Goal: Task Accomplishment & Management: Use online tool/utility

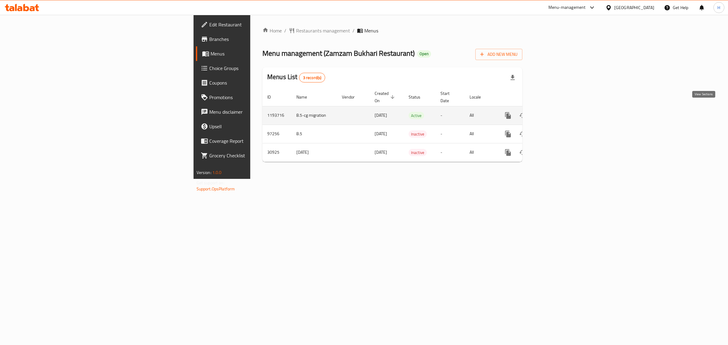
click at [556, 112] on icon "enhanced table" at bounding box center [551, 115] width 7 height 7
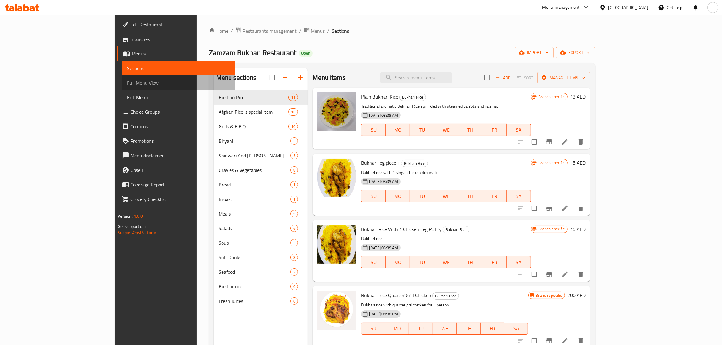
click at [127, 79] on span "Full Menu View" at bounding box center [178, 82] width 103 height 7
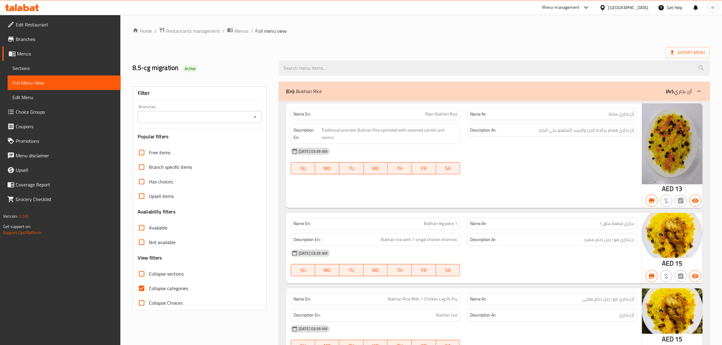
click at [257, 120] on icon "Open" at bounding box center [255, 116] width 7 height 7
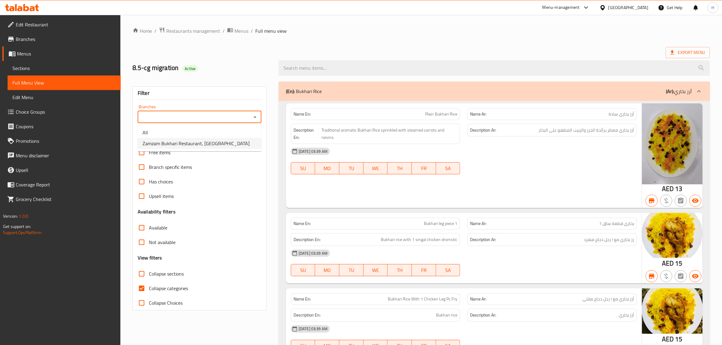
click at [233, 146] on li "Zamzam Bukhari Restaurant, Al Nuaimia" at bounding box center [200, 143] width 124 height 11
type input "Zamzam Bukhari Restaurant, Al Nuaimia"
click at [288, 181] on div "Name En: Plain Bukhari Rice Name Ar: أرز بخاري سادة Description En: Traditional…" at bounding box center [464, 155] width 356 height 105
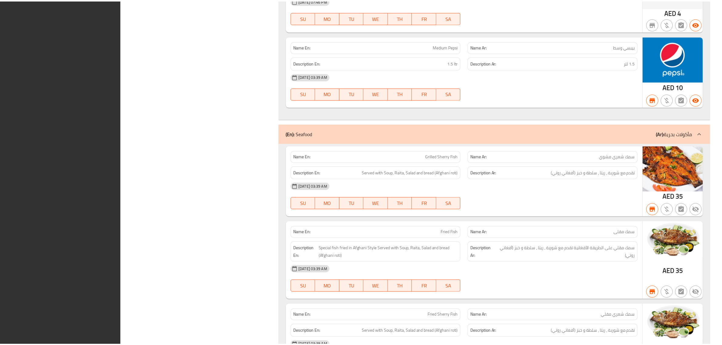
scroll to position [7526, 0]
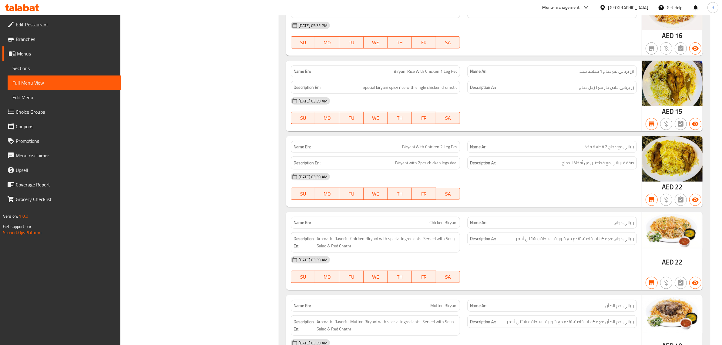
scroll to position [765, 0]
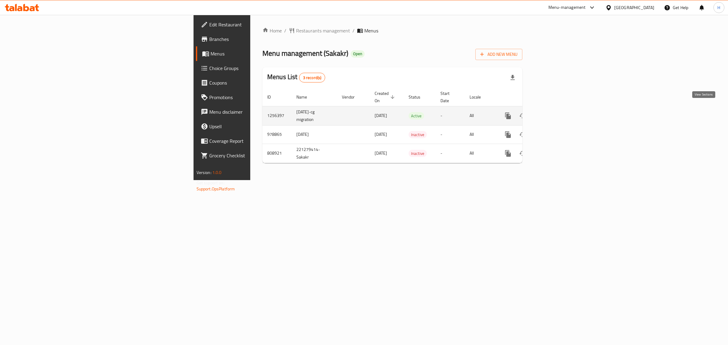
click at [555, 113] on icon "enhanced table" at bounding box center [551, 115] width 5 height 5
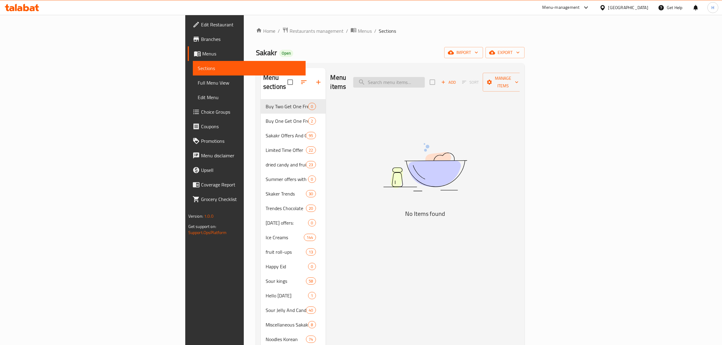
click at [425, 78] on input "search" at bounding box center [390, 82] width 72 height 11
paste input "اندومي كوري هوت تشكين رامين 145 جرام"
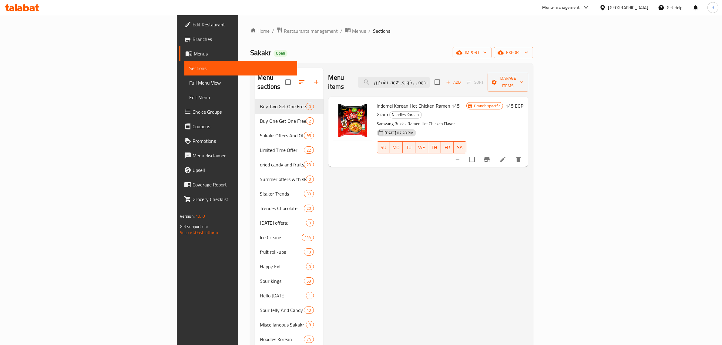
type input "اندومي كوري هوت تشكين رامين 145 جرام"
click at [398, 101] on span "Indomei Korean Hot Chicken Ramen 145 Gram" at bounding box center [418, 110] width 83 height 18
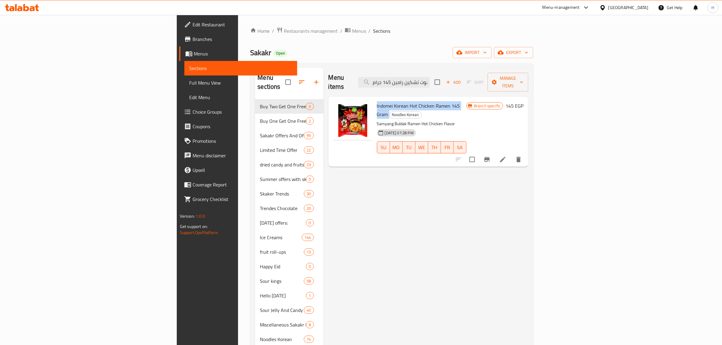
copy h6 "Indomei Korean Hot Chicken Ramen 145 Gram"
click at [490, 157] on icon "Branch-specific-item" at bounding box center [487, 159] width 5 height 5
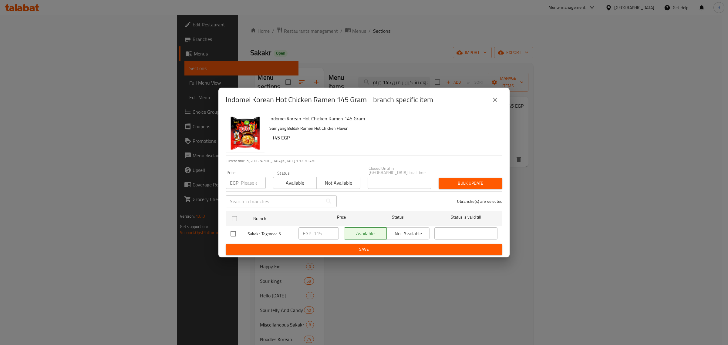
click at [492, 103] on icon "close" at bounding box center [495, 99] width 7 height 7
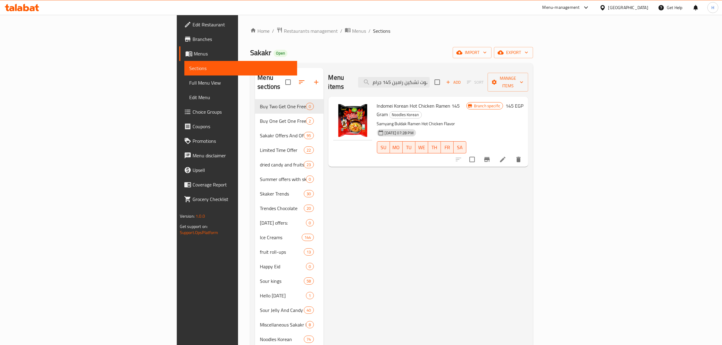
click at [490, 157] on icon "Branch-specific-item" at bounding box center [487, 159] width 5 height 5
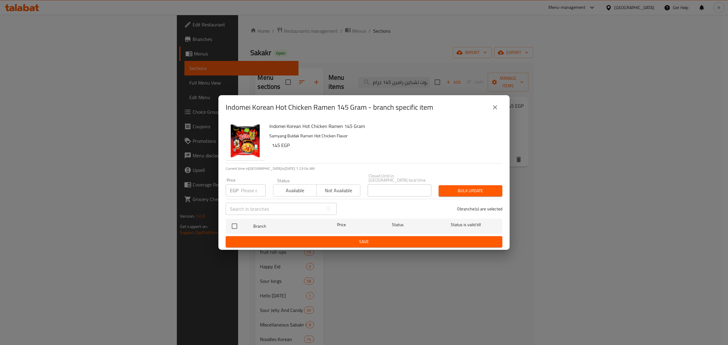
click at [497, 108] on icon "close" at bounding box center [495, 107] width 7 height 7
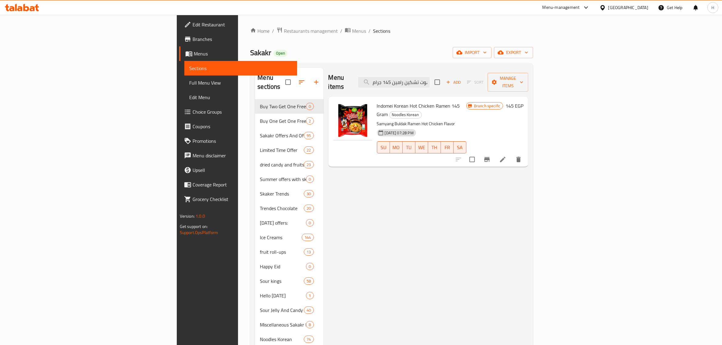
click at [490, 157] on icon "Branch-specific-item" at bounding box center [487, 159] width 5 height 5
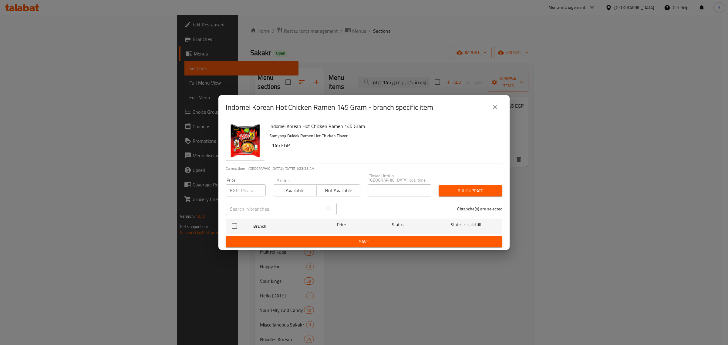
click at [496, 109] on icon "close" at bounding box center [495, 107] width 4 height 4
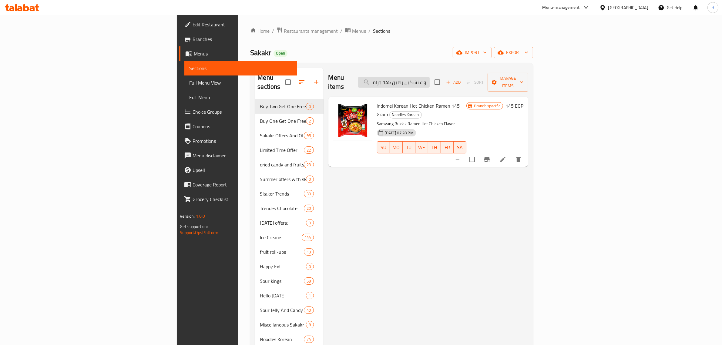
click at [430, 79] on input "اندومي كوري هوت تشكين رامين 145 جرام" at bounding box center [394, 82] width 72 height 11
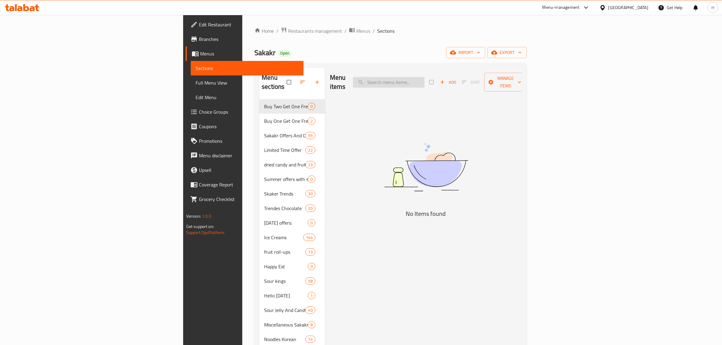
click at [425, 77] on input "search" at bounding box center [389, 82] width 72 height 11
paste input "اندومي كوري هوت تشكين رامين 145 جرام"
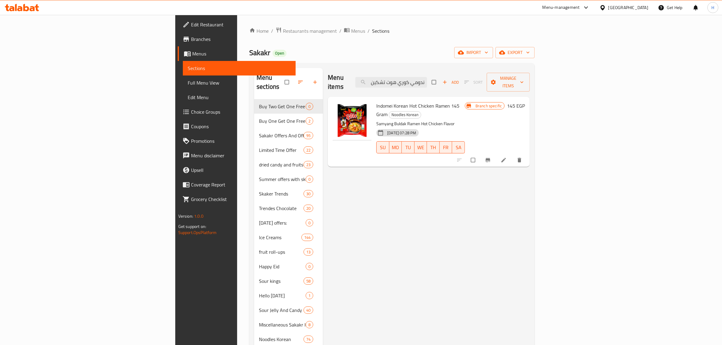
type input "اندومي كوري هوت تشكين رامين 145 جرام"
click at [491, 158] on icon "Branch-specific-item" at bounding box center [488, 160] width 5 height 4
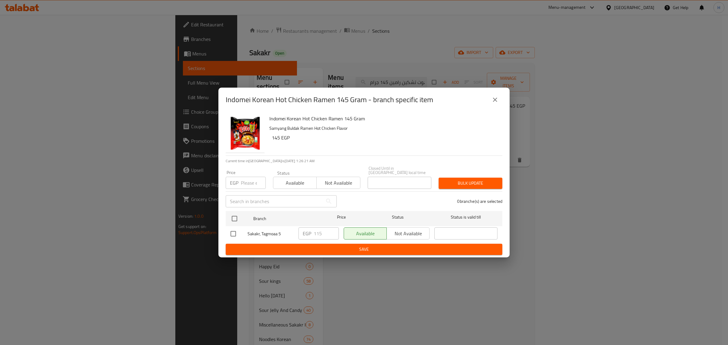
click at [491, 102] on button "close" at bounding box center [495, 100] width 15 height 15
